Goal: Use online tool/utility: Utilize a website feature to perform a specific function

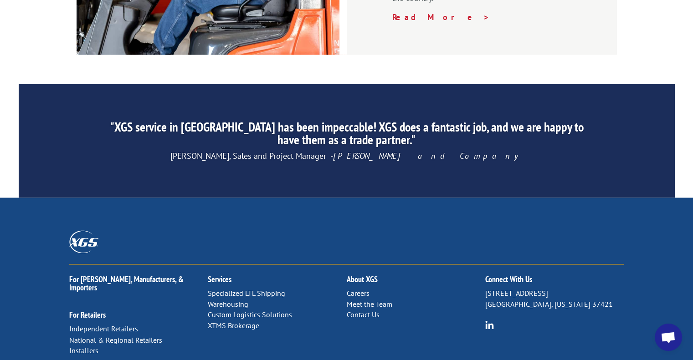
scroll to position [1443, 0]
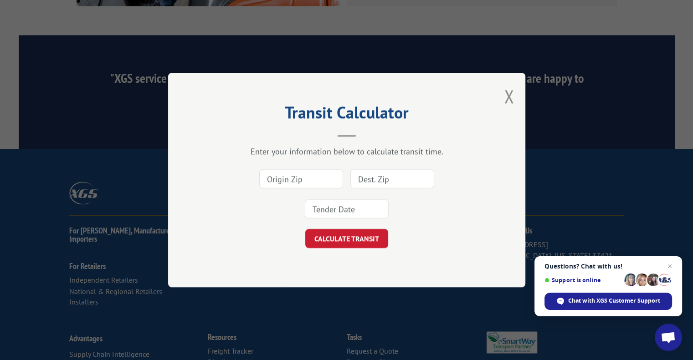
click at [279, 178] on input at bounding box center [301, 179] width 84 height 19
type input "33805"
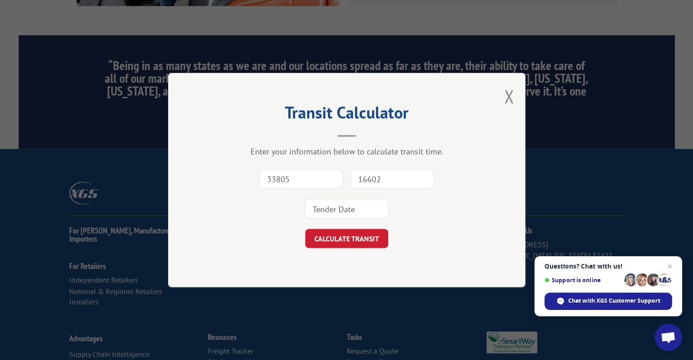
type input "16602"
click at [340, 203] on input at bounding box center [347, 209] width 84 height 19
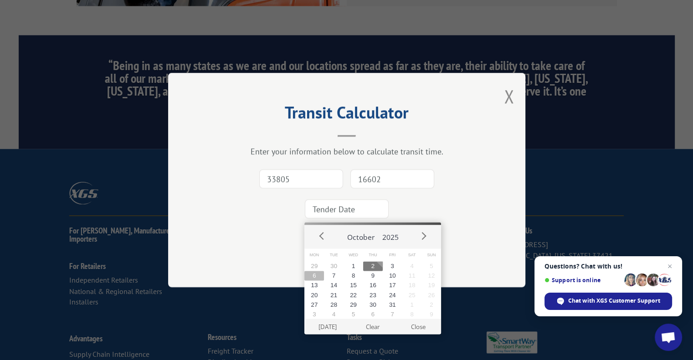
click at [313, 276] on button "6" at bounding box center [314, 276] width 20 height 10
type input "[DATE]"
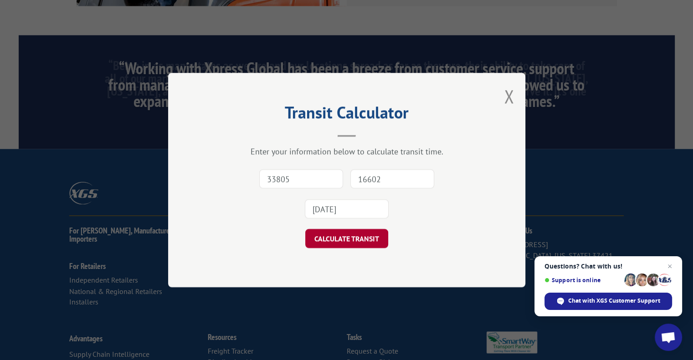
click at [329, 239] on button "CALCULATE TRANSIT" at bounding box center [346, 238] width 83 height 19
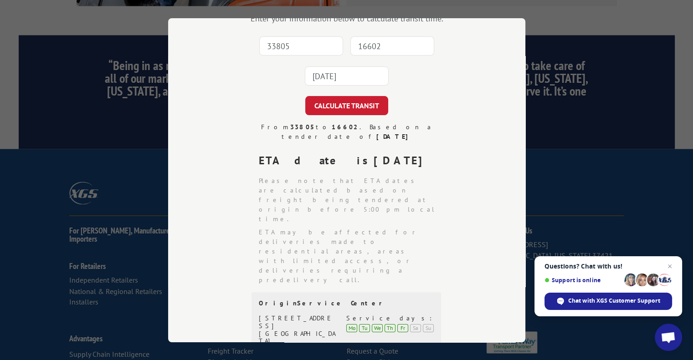
scroll to position [77, 0]
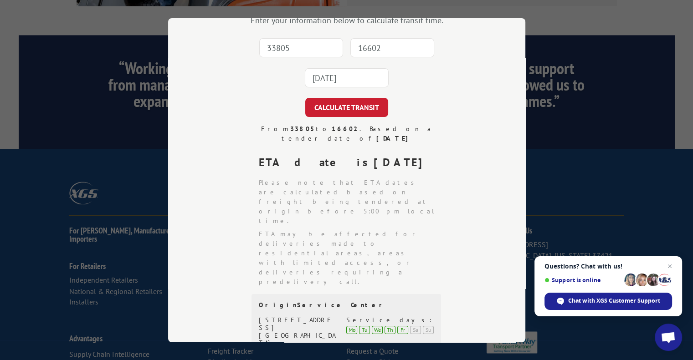
click at [266, 45] on input "33805" at bounding box center [301, 47] width 84 height 19
type input "91710"
click at [394, 49] on input "16602" at bounding box center [392, 47] width 84 height 19
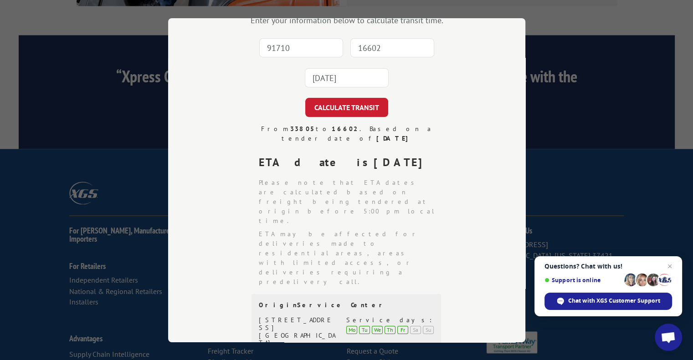
type input "16602"
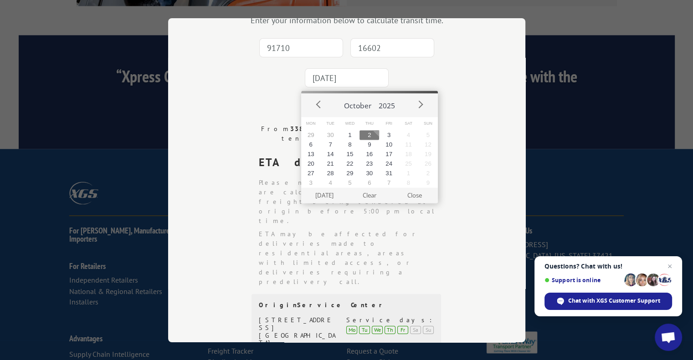
click at [341, 74] on input "[DATE]" at bounding box center [347, 77] width 84 height 19
click at [392, 133] on button "3" at bounding box center [389, 135] width 20 height 10
type input "[DATE]"
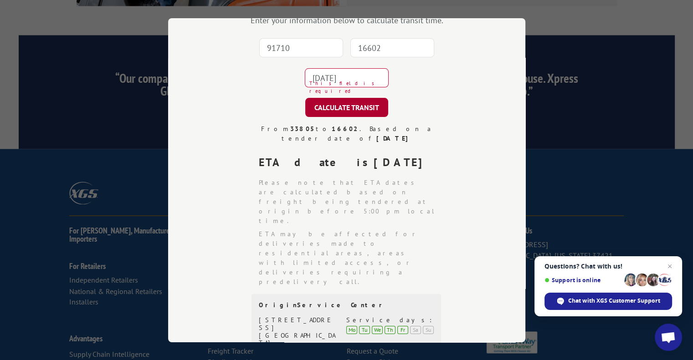
click at [354, 106] on button "CALCULATE TRANSIT" at bounding box center [346, 107] width 83 height 19
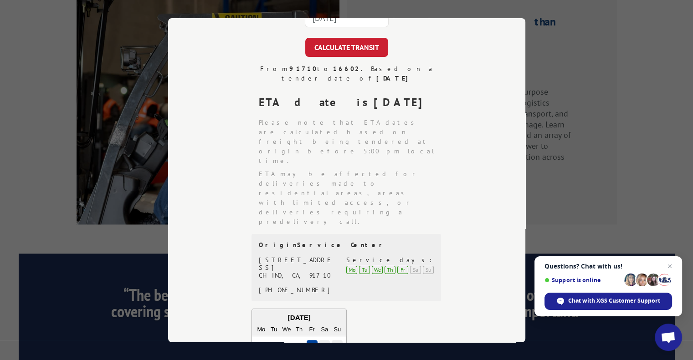
scroll to position [1212, 0]
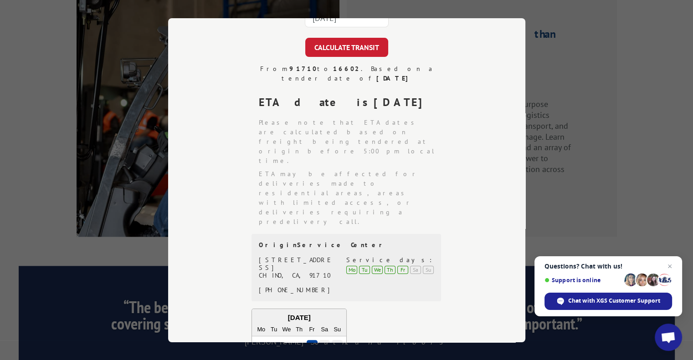
click at [658, 87] on div "Transit Calculator Enter your information below to calculate transit time. 9171…" at bounding box center [346, 180] width 693 height 360
